Goal: Task Accomplishment & Management: Manage account settings

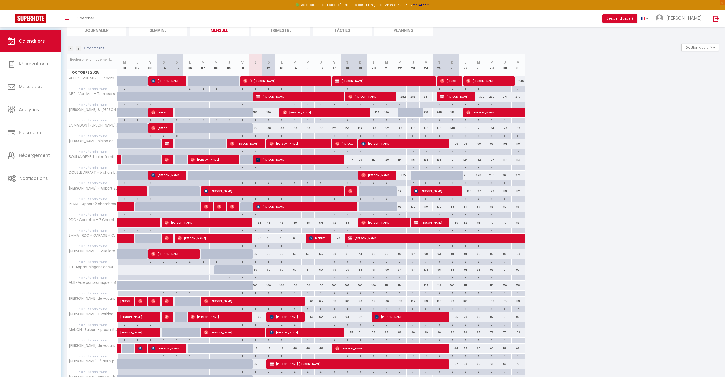
scroll to position [64, 0]
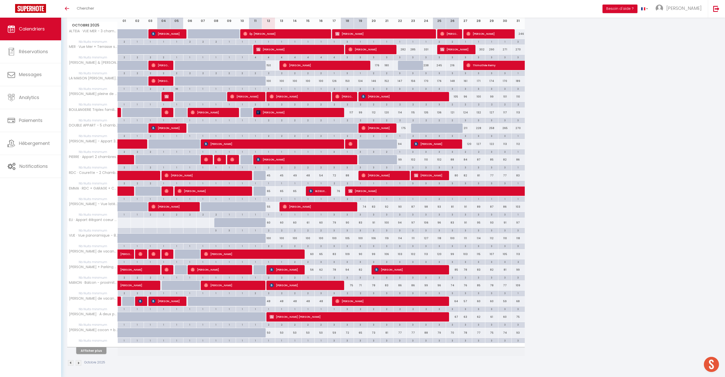
scroll to position [80, 0]
click at [273, 232] on div "2" at bounding box center [268, 230] width 13 height 5
type input "2"
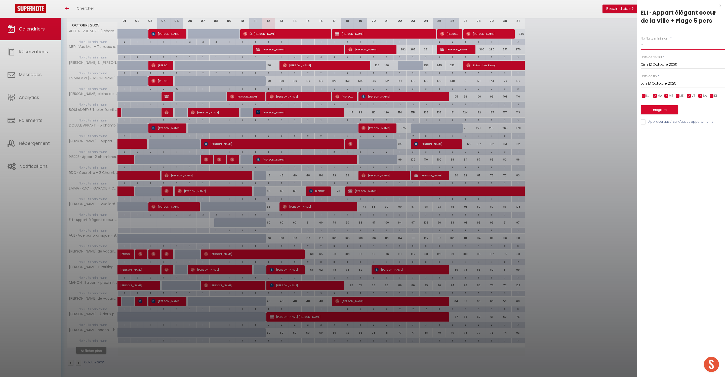
click at [655, 50] on input "2" at bounding box center [683, 45] width 84 height 9
type input "1"
click at [660, 87] on input "Lun 13 Octobre 2025" at bounding box center [683, 83] width 84 height 7
click at [700, 137] on span "17" at bounding box center [700, 132] width 11 height 10
type input "Ven 17 Octobre 2025"
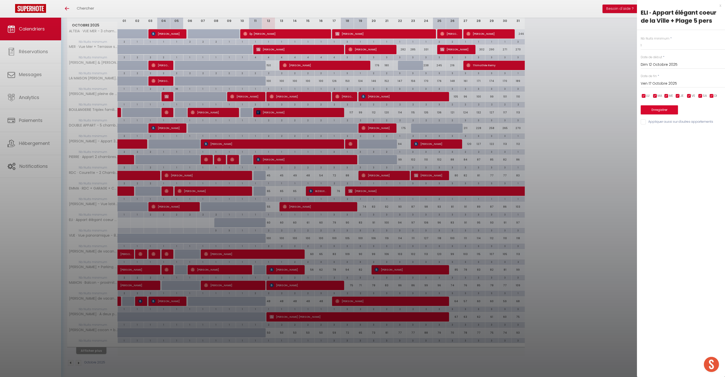
click at [674, 114] on button "Enregistrer" at bounding box center [659, 109] width 37 height 9
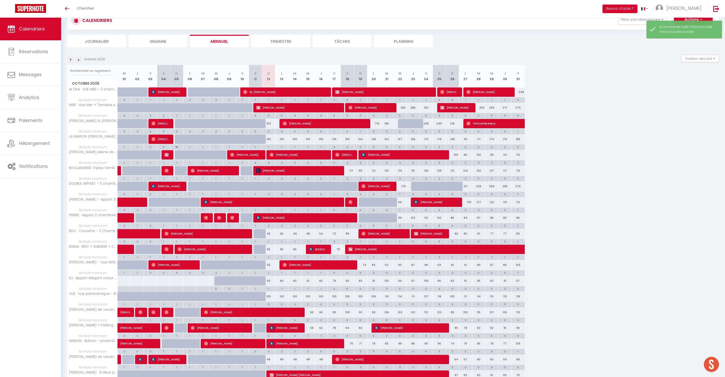
click at [271, 306] on div "2" at bounding box center [268, 303] width 13 height 5
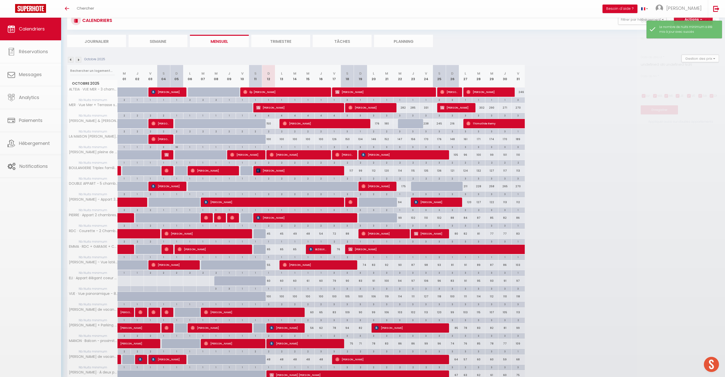
type input "2"
type input "Dim 12 Octobre 2025"
type input "Lun 13 Octobre 2025"
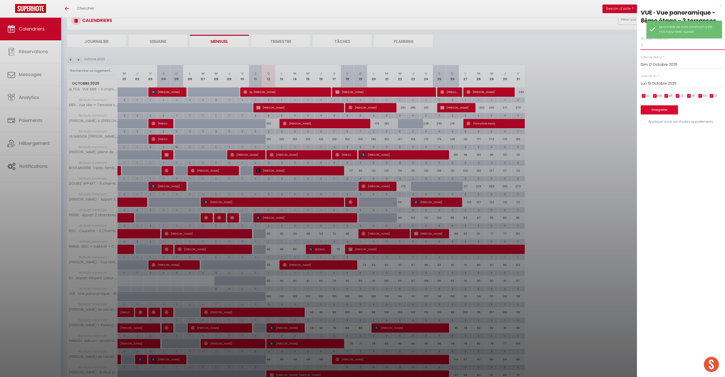
click at [643, 50] on input "2" at bounding box center [683, 45] width 84 height 9
type input "1"
click at [659, 87] on input "Lun 13 Octobre 2025" at bounding box center [683, 83] width 84 height 7
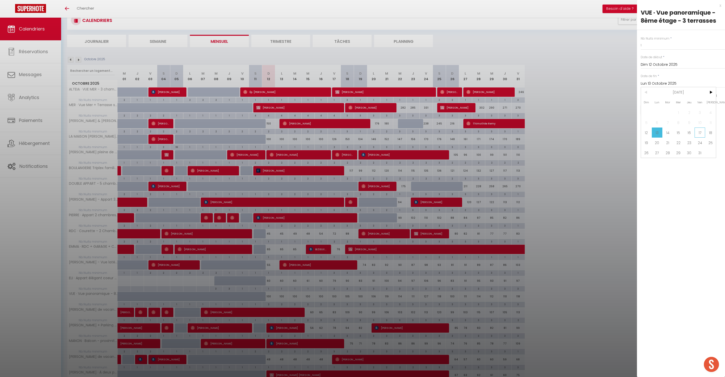
click at [700, 137] on span "17" at bounding box center [700, 132] width 11 height 10
type input "Ven 17 Octobre 2025"
click at [670, 114] on button "Enregistrer" at bounding box center [659, 109] width 37 height 9
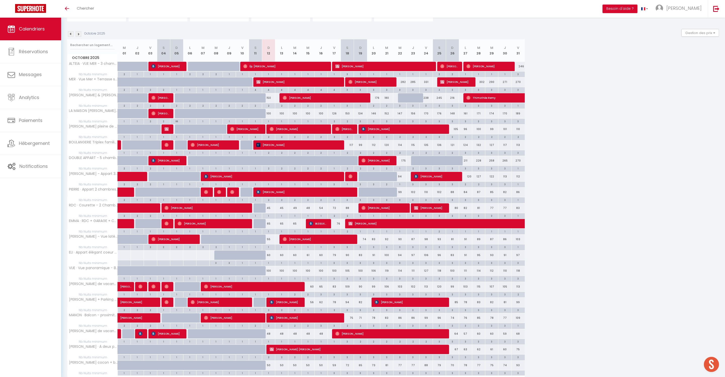
scroll to position [52, 0]
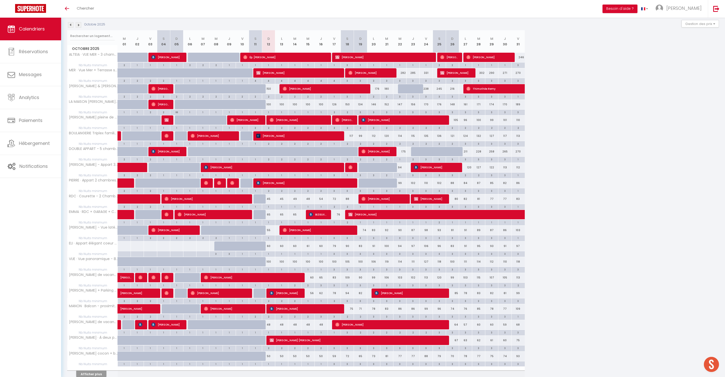
click at [312, 287] on div "2" at bounding box center [308, 284] width 13 height 5
type input "2"
type input "Mer 15 Octobre 2025"
type input "Jeu 16 Octobre 2025"
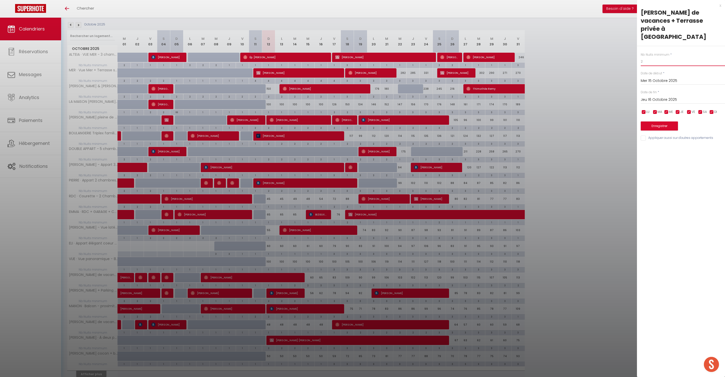
click at [658, 59] on input "2" at bounding box center [683, 61] width 84 height 9
type input "1"
click at [662, 103] on input "Jeu 16 Octobre 2025" at bounding box center [683, 99] width 84 height 7
click at [700, 154] on span "17" at bounding box center [700, 148] width 11 height 10
type input "Ven 17 Octobre 2025"
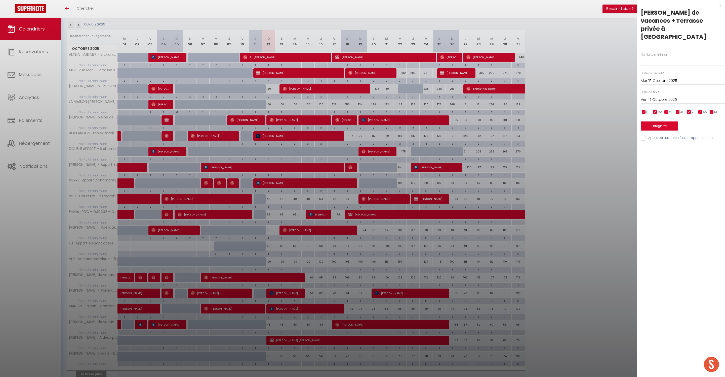
click at [670, 130] on button "Enregistrer" at bounding box center [659, 125] width 37 height 9
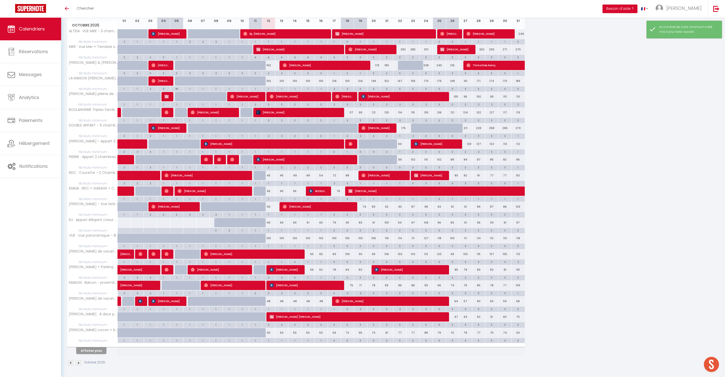
scroll to position [111, 0]
click at [92, 347] on button "Afficher plus" at bounding box center [91, 350] width 30 height 7
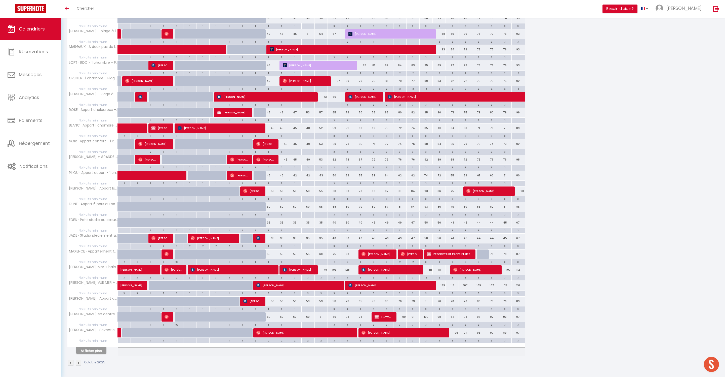
scroll to position [448, 0]
click at [338, 275] on div "3" at bounding box center [334, 277] width 13 height 5
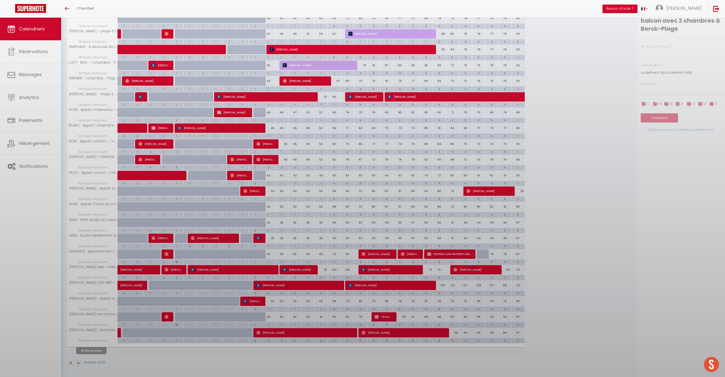
type input "3"
type input "Ven 17 Octobre 2025"
type input "Sam 18 Octobre 2025"
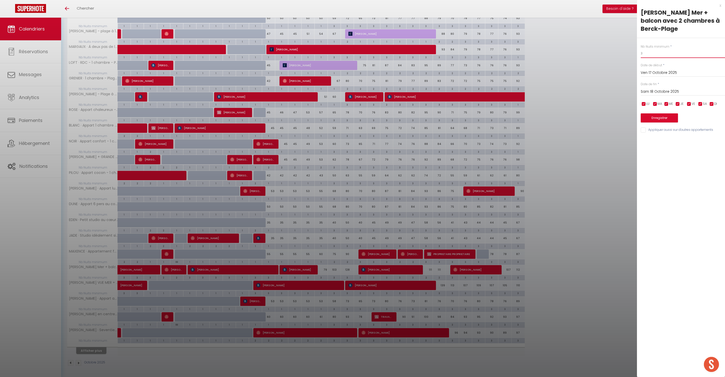
click at [662, 58] on input "3" at bounding box center [683, 53] width 84 height 9
type input "2"
click at [666, 95] on input "Sam 18 Octobre 2025" at bounding box center [683, 91] width 84 height 7
click at [647, 156] on span "19" at bounding box center [646, 150] width 11 height 10
type input "Dim 19 Octobre 2025"
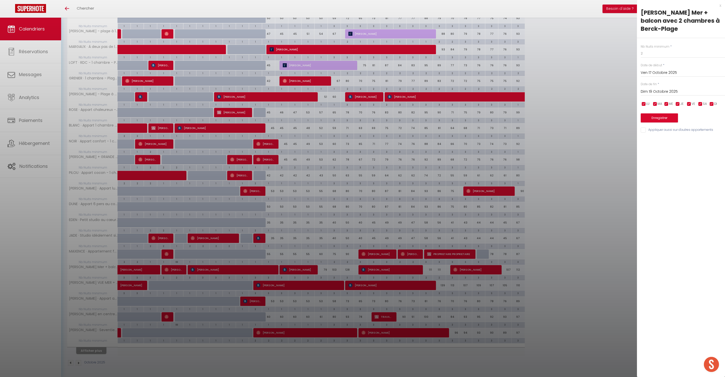
click at [719, 5] on div "x" at bounding box center [679, 6] width 84 height 6
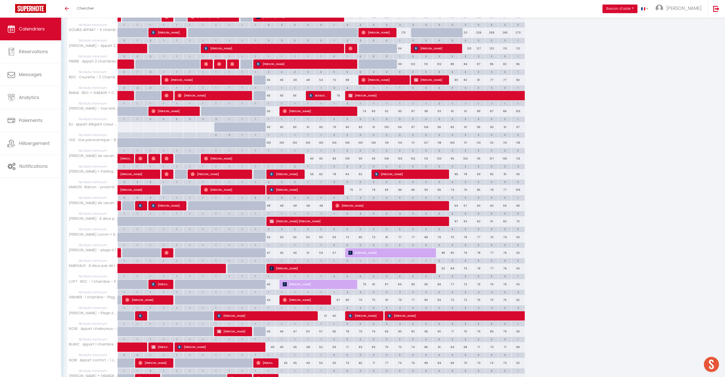
scroll to position [172, 0]
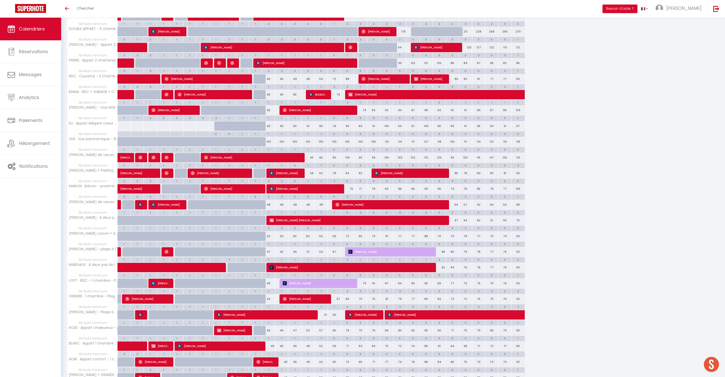
click at [306, 68] on span "[PERSON_NAME]" at bounding box center [304, 63] width 96 height 10
select select "OK"
select select "0"
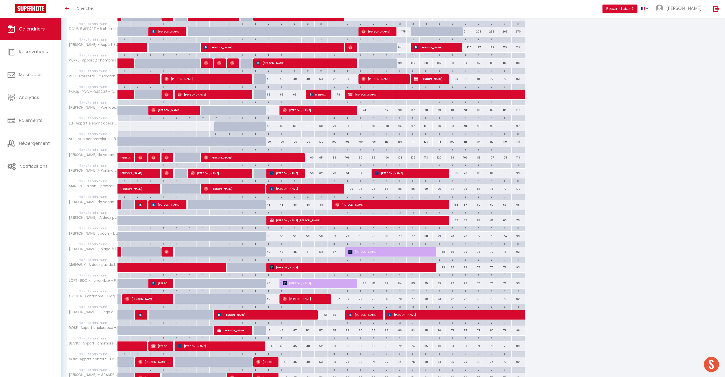
select select "1"
select select
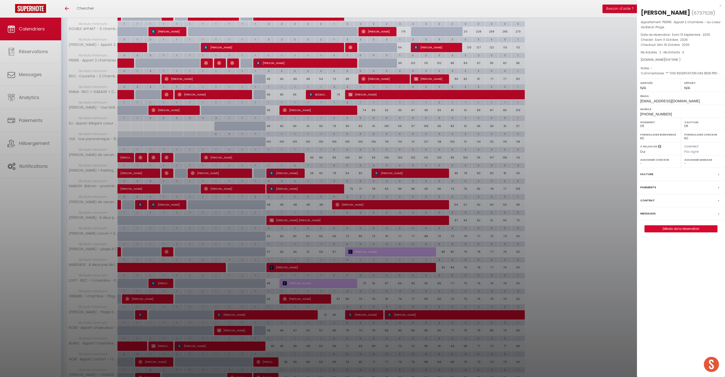
click at [720, 6] on div "x" at bounding box center [679, 6] width 84 height 6
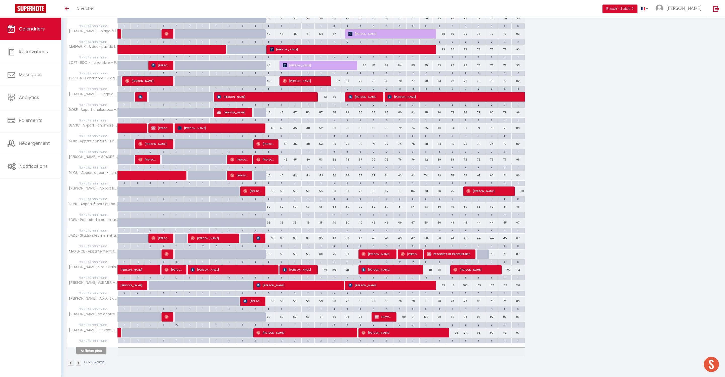
scroll to position [448, 0]
click at [92, 347] on button "Afficher plus" at bounding box center [91, 350] width 30 height 7
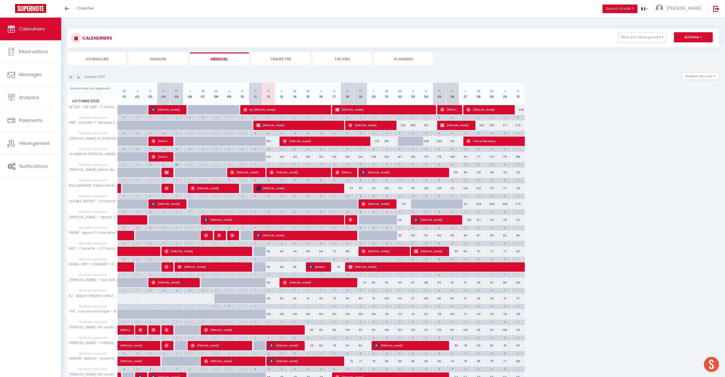
scroll to position [0, 0]
click at [36, 164] on span "Notifications" at bounding box center [33, 166] width 28 height 6
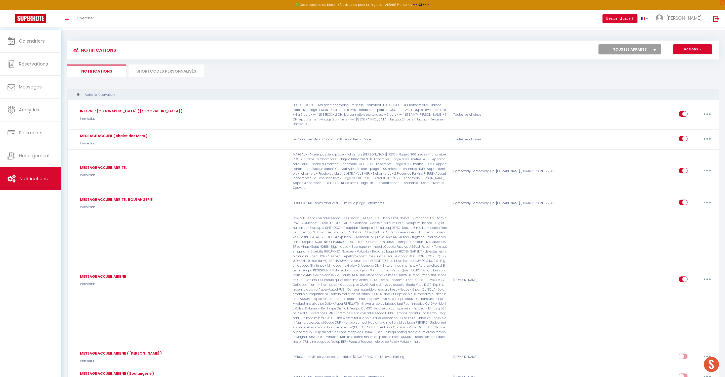
click at [168, 69] on li "SHORTCODES PERSONNALISÉS" at bounding box center [167, 70] width 76 height 12
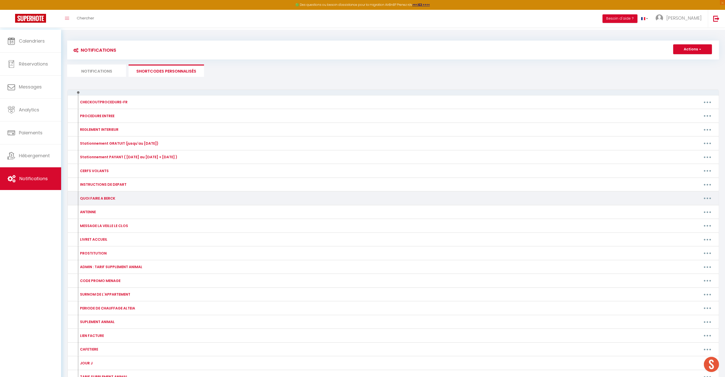
scroll to position [4, 0]
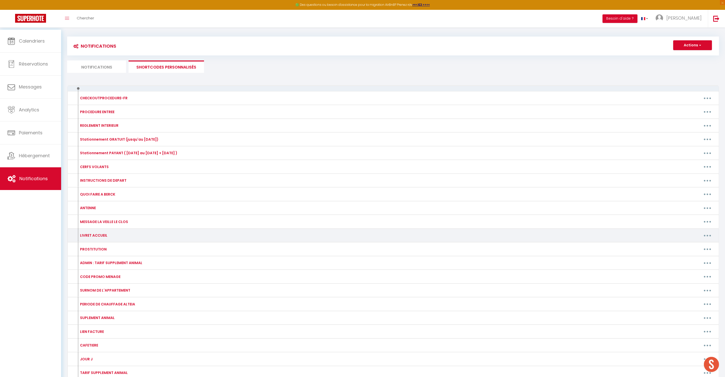
click at [707, 236] on icon "button" at bounding box center [708, 236] width 2 height 2
click at [686, 251] on link "Editer" at bounding box center [694, 246] width 37 height 9
type input "LIVRET ACCUEIL"
type textarea "LIVRET D'ACCUEIL :"
type textarea "https://www.canva.com/design/DAGIlKXkB3A/G50_EO8qh2nQGmFJF6OmOg/view?utm_conten…"
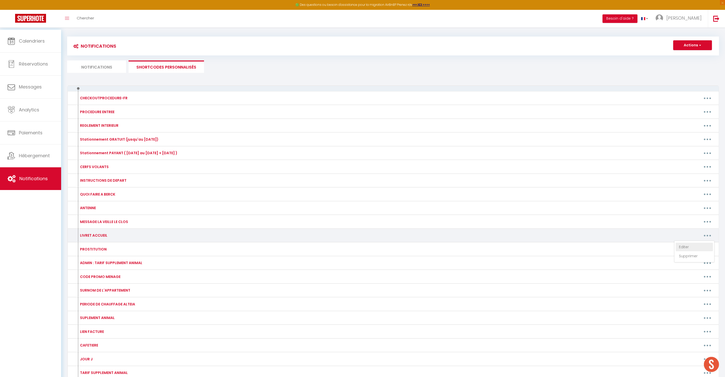
type textarea "https://www.canva.com/design/DAGIlFZIBns/LCSguhZxwwmVKxrMR3HWvQ/view?utm_conten…"
type textarea "https://www.canva.com/design/DAGIk19r9oQ/ObBBGc5N_mwZHVoI2CSenA/view?utm_conten…"
type textarea "https://www.canva.com/design/DAGIk8OdFFU/ts3XkPibb4Ohoeg6StwiFQ/view?utm_conten…"
type textarea "https://www.canva.com/design/DAGIk9H1qQw/ObIa_1JzrmbNw-NchumcEg/view?utm_conten…"
type textarea "https://www.canva.com/design/DAGIk4T46ZU/e0Yz0M_aBun2eo5FEGT_Cg/view?utm_conten…"
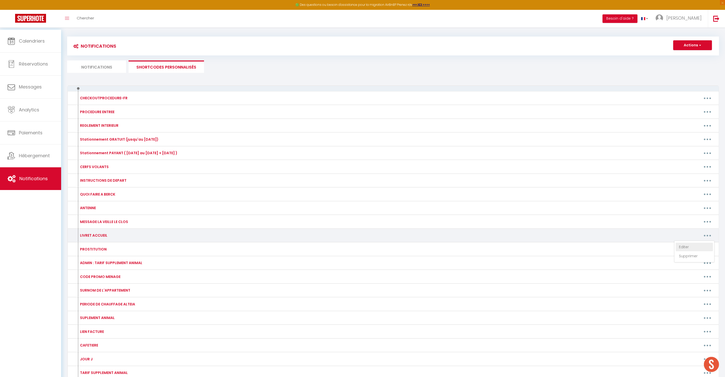
type textarea "https://www.canva.com/design/DAGIk59QN3c/JDWxW1jgaw5dXQuInxtchw/view?utm_conten…"
type textarea "https://www.canva.com/design/DAGh6UPRRl4/vxOl5oThWZGfbIGsDw_1NQ/view?utm_conten…"
type textarea "https://www.canva.com/design/DAGIk9ItsCk/EQG7J6ThosO0YQl8vLrpKg/view?utm_conten…"
type textarea "https://www.canva.com/design/DAGIkz3SiSw/forb8_ew1dZz48TAQ4Vt0A/view?utm_conten…"
type textarea "https://www.canva.com/design/DAGHXYXyLfo/frVYPtW1k7IXl0pGmJpN9A/view?utm_conten…"
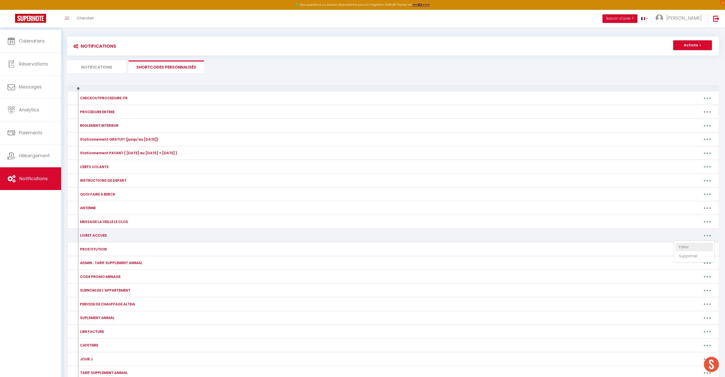
type textarea "https://www.canva.com/design/DAGIkyCZJHY/HSx16dnTO76crHXF0sxxDA/view?utm_conten…"
type textarea "https://www.canva.com/design/DAGIkxZ6Ap8/oCOaPe1IoUQnEDWK0JuXnw/view?utm_conten…"
type textarea "https://www.canva.com/design/DAGIlG5POBw/8ECWlObYB7zCwXzNmM7UWg/view?utm_conten…"
type textarea "https://www.canva.com/design/DAGIlZGp1no/VN5CUFRjpGnqF7kU-A1PWQ/view?utm_conten…"
type textarea "https://www.canva.com/design/DAGQQBhfRe4/gsLFKJ_lfRneoVhbT5GKbg/view?utm_conten…"
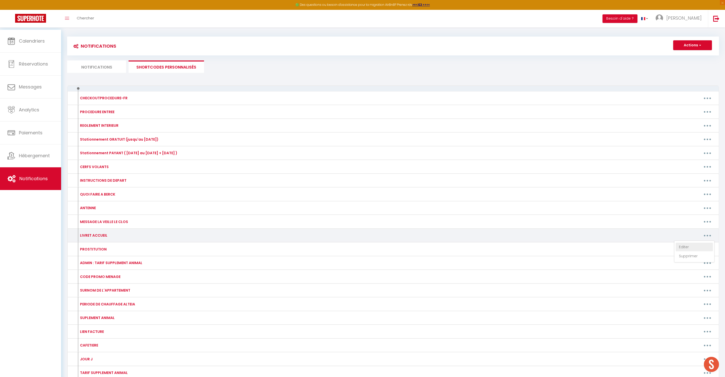
type textarea "https://www.canva.com/design/DAGIlJAetVU/FzHpXwszKAnU7k3rocTCbQ/view?utm_conten…"
type textarea "https://www.canva.com/design/DAGrcAyj-xQ/vquaoHW0MuKwD7XexfLDjQ/view?utm_conten…"
type textarea "https://www.canva.com/design/DAGIlOurSMo/rsfIPyNPmGLW-TDCsBRvTg/view?utm_conten…"
type textarea "https://www.canva.com/design/DAGJu3qR0hc/fsMO4C9GkTNsjjaPB9c-Lw/view?utm_conten…"
type textarea "https://www.canva.com/design/DAGeEdpF734/97gw0DpMrB7hXwc4YRIgJA/view?utm_conten…"
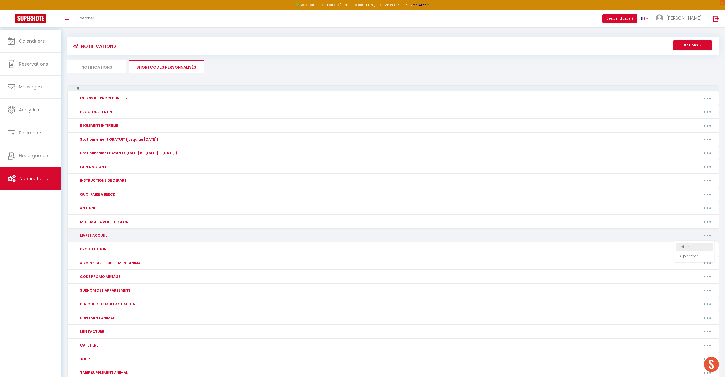
type textarea "https://www.canva.com/design/DAGhPIhxwns/OEfRsvSyIF-6b9dvgbO_Ig/view?utm_conten…"
type textarea "https://www.canva.com/design/DAGhPBExLPo/oq3QG6FATGVOS051mIZZwQ/view?utm_conten…"
type textarea "https://www.canva.com/design/DAGiGofSu_8/ip2GjyLoqsbew86fChzcVQ/view?utm_conten…"
type textarea "https://www.canva.com/design/DAGjj0cWUkI/8mWcMmUOjOjLDE385sWLpg/view?utm_conten…"
type textarea "https://www.canva.com/design/DAGjsKWxWFA/HlxK4NXEpFyp9Che8Ol3VQ/view?utm_conten…"
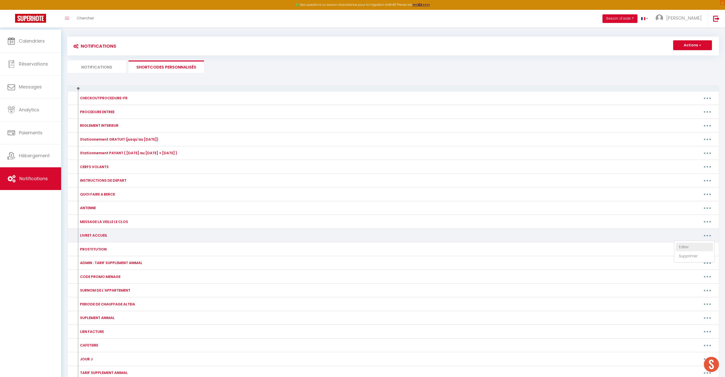
type textarea "https://www.canva.com/design/DAGkIOKU-9E/7C2JcF2fb1f6WJiQG9XmLQ/view?utm_conten…"
type textarea "https://www.canva.com/design/DAGkIB1ohF0/K52EVnbg9InoBOwMhbmglg/view?utm_conten…"
type textarea "https://www.canva.com/design/DAGk5WI2rgQ/G6lH5mbDIbMgpKo7xWv2xg/view?utm_conten…"
type textarea "https://www.canva.com/design/DAGk5UxRX0U/J6c4F_fWbjwkvsjFeY3G7w/view?utm_conten…"
type textarea "https://www.canva.com/design/DAGlkHYp4Aw/XjsliQa4HjEi1DgpVZwF_Q/view?utm_conten…"
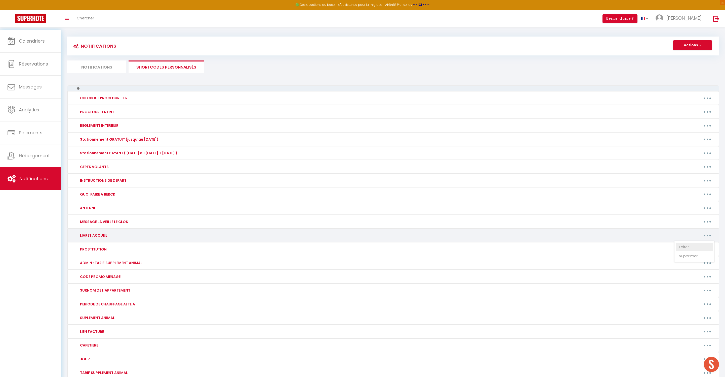
type textarea "https://www.canva.com/design/DAGrKvIrqxY/NQrMjkejORUbwKfPlm4Cgw/view?utm_conten…"
type textarea "https://www.canva.com/design/DAGlh-mU4U0/1eOJ2rXhorj-SGHkGOhpfA/view?utm_conten…"
type textarea "https://www.canva.com/design/DAGmecClOv4/bdSfx2N4SHLLqJgw-HVmdg/view?utm_conten…"
type textarea "https://www.canva.com/design/DAGmgICswQs/FpRk76GnMcyzNQeGfYUKNQ/view?utm_conten…"
type textarea "https://www.canva.com/design/DAGon36es5s/opAXyDWs26KgOJP5pwp9SQ/view?utm_conten…"
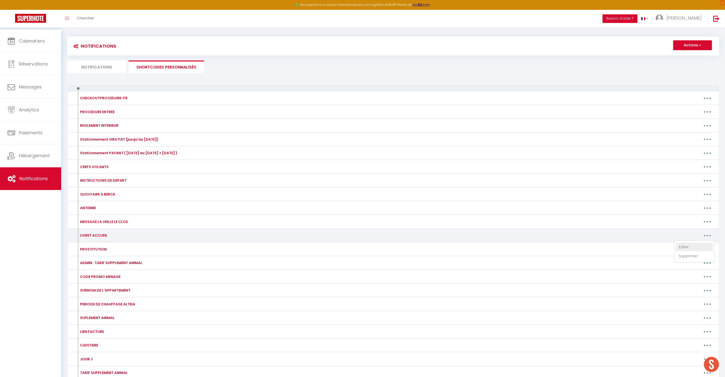
type textarea "https://www.canva.com/design/DAGvTtkD0b8/pZxIJY0nRTjZh9URiGfiwg/view?utm_conten…"
type textarea "https://www.canva.com/design/DAGqglU6spc/JfGpb2c2ZHkUBke26ZmR-w/view?utm_conten…"
type textarea "https://www.canva.com/design/DAGsAs-vJ-A/Ep9N3j-azFeua4iTooqMag/view?utm_conten…"
type textarea "https://www.canva.com/design/DAGsAuhpk3s/VNQiXDL2xUCzpiAvIdJsFw/view?utm_conten…"
type textarea "https://www.canva.com/design/DAGsAglpm2Q/L64aqyn-dTz8ZA52lKATFQ/view?utm_conten…"
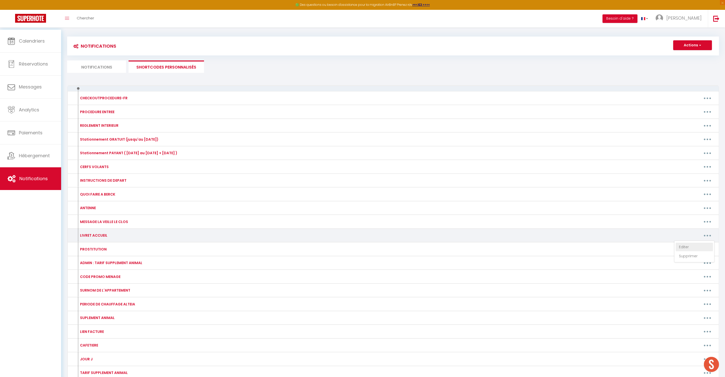
type textarea "https://www.canva.com/design/DAGsAoueU4Q/pXmURwyE_XnAfI6Eg74ySA/view?utm_conten…"
type textarea "https://www.canva.com/design/DAGskD9G_NI/MmYbrqRL4ctqzM8B5BusuA/view?utm_conten…"
type textarea "https://www.canva.com/design/DAGtah5-aAc/-DaI5bT2prQdQvK_KfpPNw/view?utm_conten…"
type textarea "https://www.canva.com/design/DAGsv2EVoRQ/hAHgzh6Fhg-Kp211bI8HbQ/view?utm_conten…"
type textarea "https://www.canva.com/design/DAGtiOZEAWQ/qPYKcSn8P1artA_WSzKzFA/view?utm_conten…"
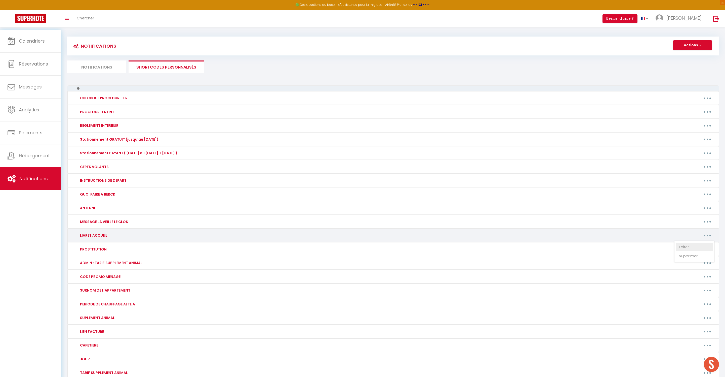
type textarea "https://www.canva.com/design/DAGtiGoMX3Q/FfR_WwTm5d7Zpz7Wl8FkCw/view?utm_conten…"
type textarea "https://www.canva.com/design/DAGwDnOJ98s/TvJkGhjFg9KgnN6H_-HSyA/view?utm_conten…"
type textarea "https://www.canva.com/design/DAGuMrIZXpQ/2e8AtKL9mH_ZfUSV1GDE0g/view?utm_conten…"
type textarea "https://www.canva.com/design/DAGvGWhugjs/ierL3IAxmTYbEfNsJcxXkw/view?utm_conten…"
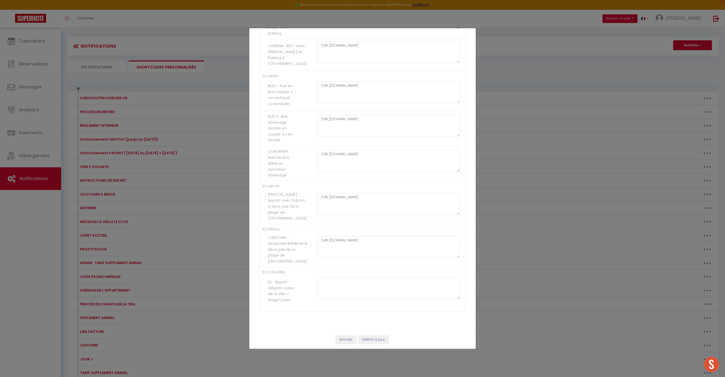
scroll to position [3194, 0]
click at [345, 277] on textarea at bounding box center [389, 288] width 142 height 22
paste textarea "https://www.canva.com/design/DAG1OZgMvVs/r2yRSh21fwa7W3MSJ_Ec3A/view?utm_conten…"
type textarea "https://www.canva.com/design/DAG1OZgMvVs/r2yRSh21fwa7W3MSJ_Ec3A/view?utm_conten…"
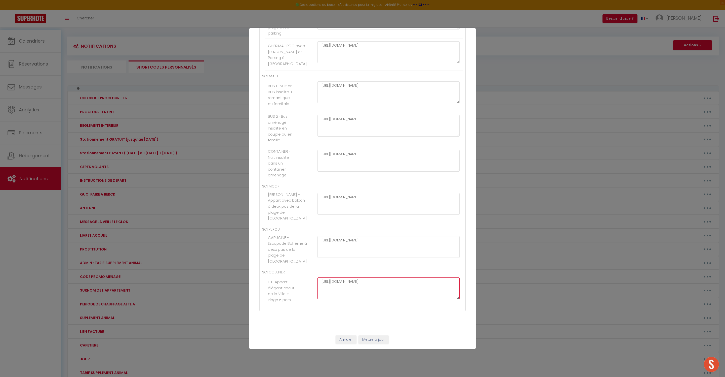
click at [383, 339] on button "Mettre à jour" at bounding box center [374, 339] width 30 height 9
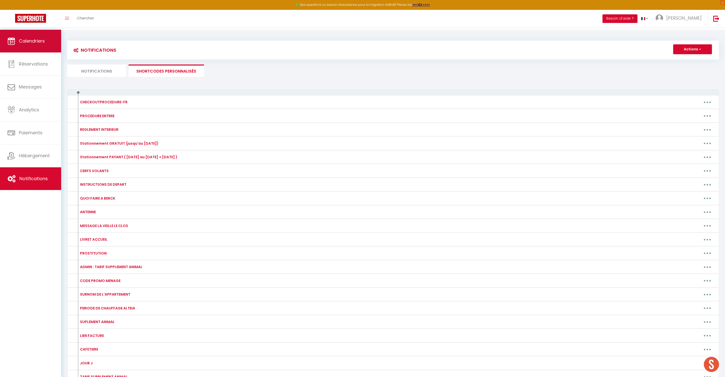
click at [26, 41] on span "Calendriers" at bounding box center [32, 41] width 26 height 6
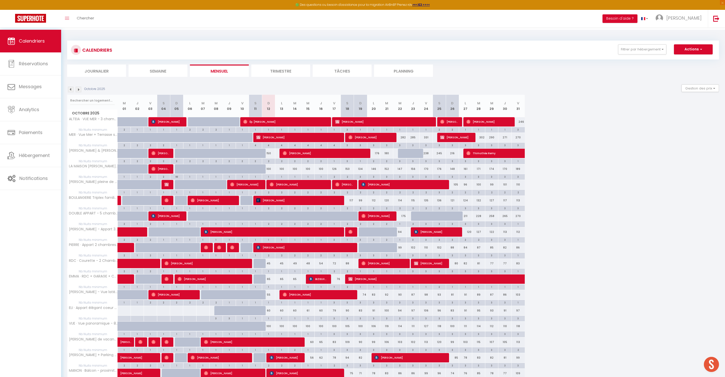
click at [289, 71] on li "Trimestre" at bounding box center [280, 70] width 59 height 12
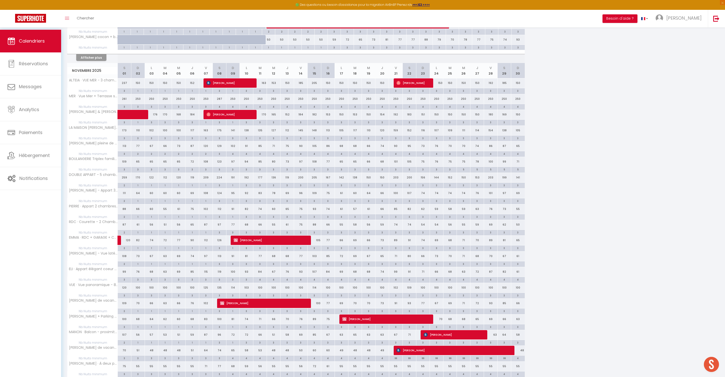
scroll to position [541, 0]
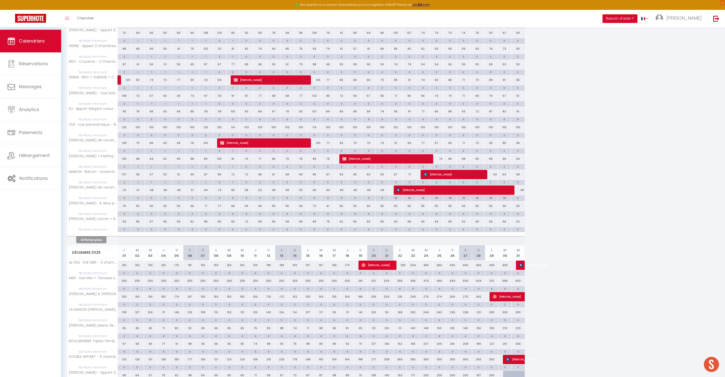
click at [104, 243] on button "Afficher plus" at bounding box center [91, 239] width 30 height 7
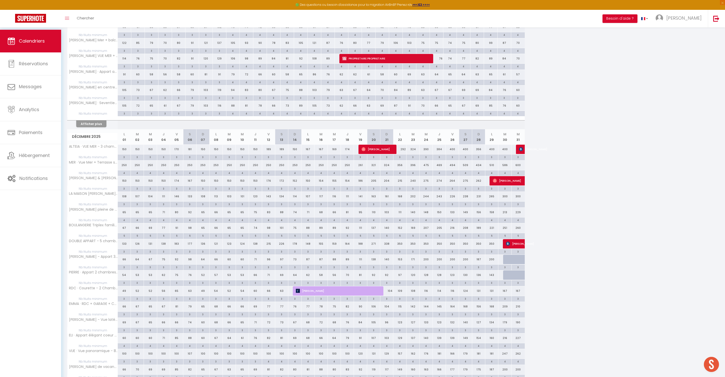
scroll to position [1281, 0]
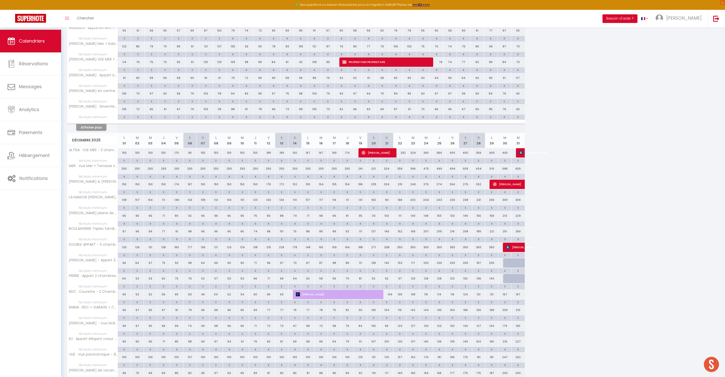
click at [95, 131] on button "Afficher plus" at bounding box center [91, 127] width 30 height 7
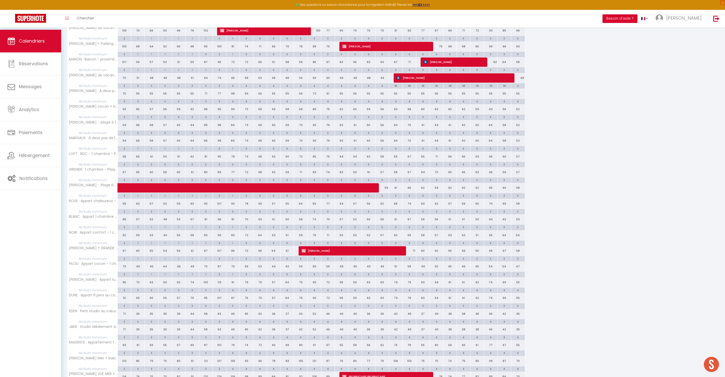
drag, startPoint x: 102, startPoint y: 233, endPoint x: 239, endPoint y: 243, distance: 137.3
click at [102, 130] on th "[PERSON_NAME] - plage à 100 mètres - 1 chambre" at bounding box center [92, 125] width 50 height 10
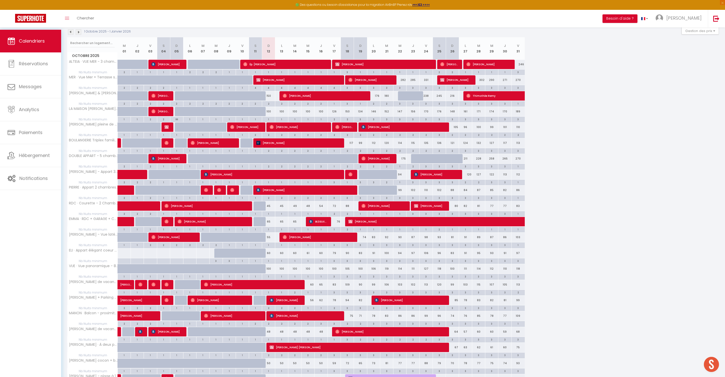
scroll to position [57, 0]
